Goal: Find specific page/section: Find specific page/section

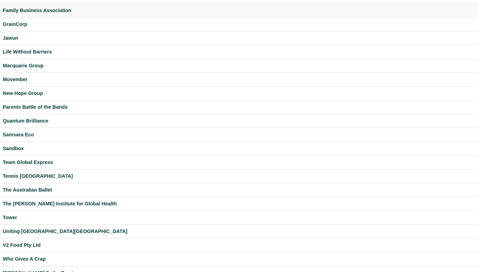
scroll to position [182, 0]
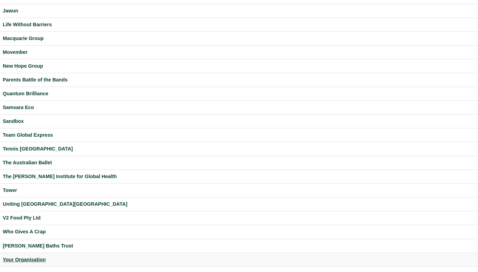
click at [32, 260] on div "Your Organisation" at bounding box center [239, 260] width 472 height 8
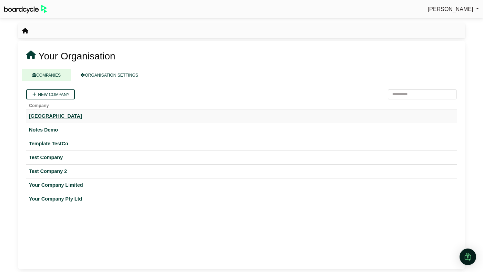
click at [52, 114] on div "Hogwarts University" at bounding box center [241, 116] width 425 height 8
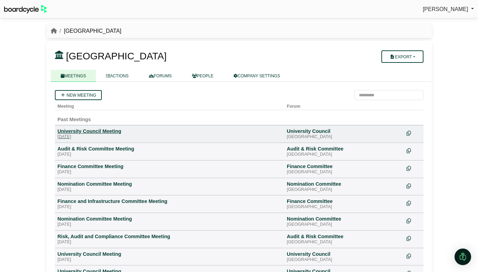
click at [58, 132] on div "University Council Meeting" at bounding box center [170, 131] width 224 height 6
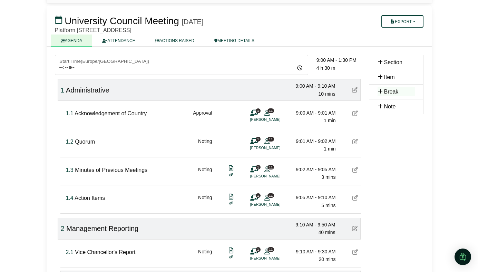
scroll to position [63, 0]
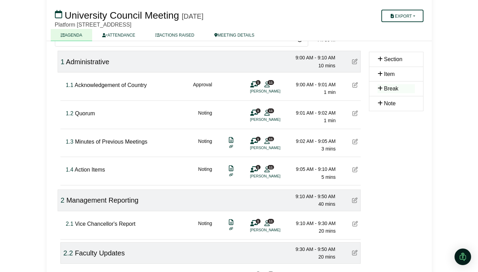
drag, startPoint x: 69, startPoint y: 197, endPoint x: 481, endPoint y: 24, distance: 446.8
